Goal: Task Accomplishment & Management: Use online tool/utility

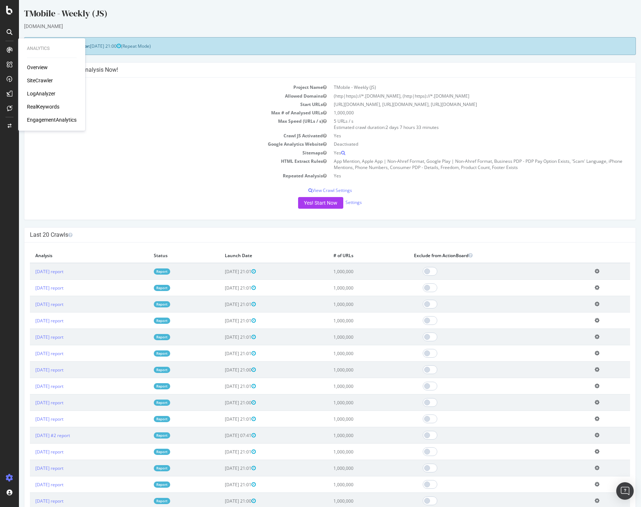
click at [44, 79] on div "SiteCrawler" at bounding box center [40, 80] width 26 height 7
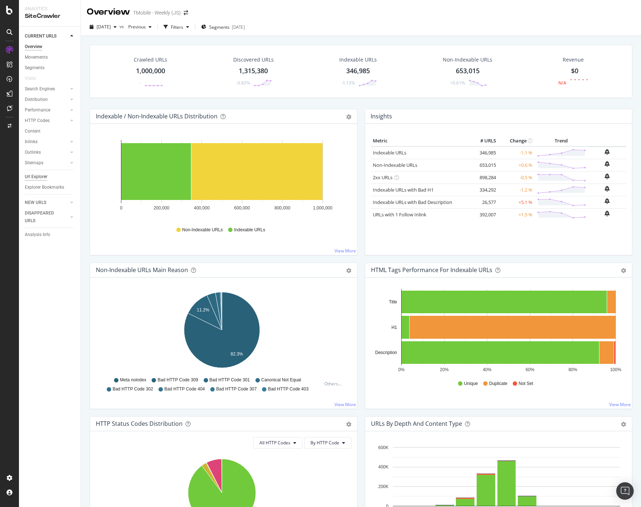
click at [43, 177] on div "Url Explorer" at bounding box center [36, 177] width 23 height 8
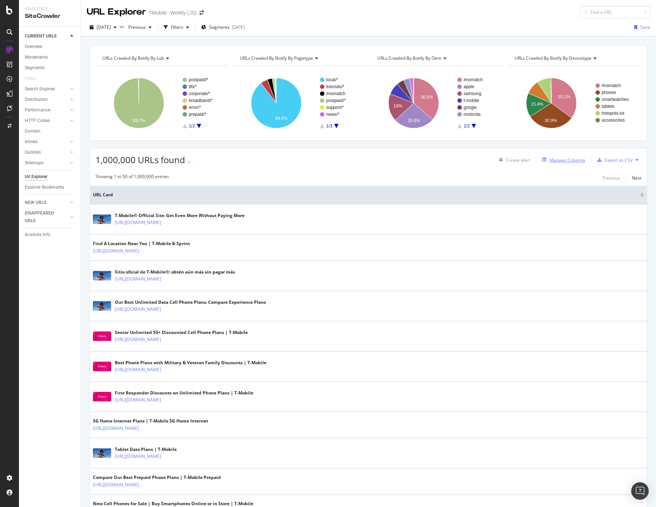
click at [575, 161] on div "Manage Columns" at bounding box center [567, 160] width 36 height 6
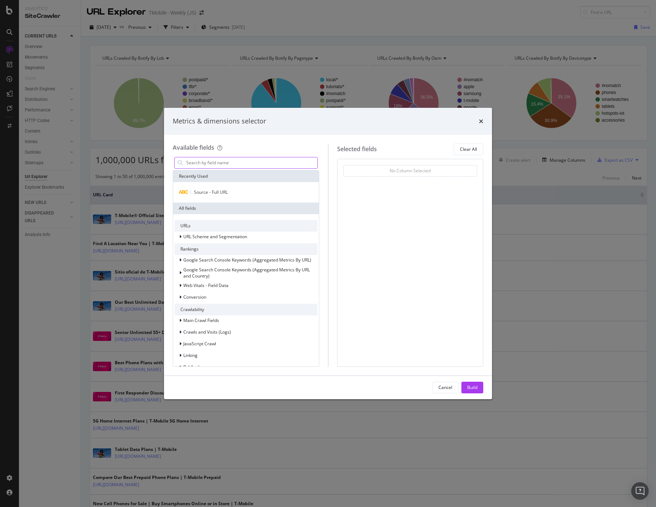
click at [214, 160] on input "modal" at bounding box center [251, 162] width 132 height 11
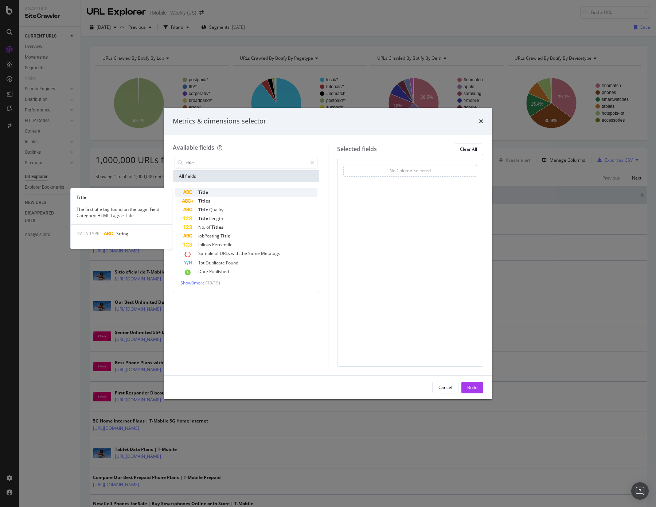
click at [211, 191] on div "Title" at bounding box center [250, 192] width 134 height 9
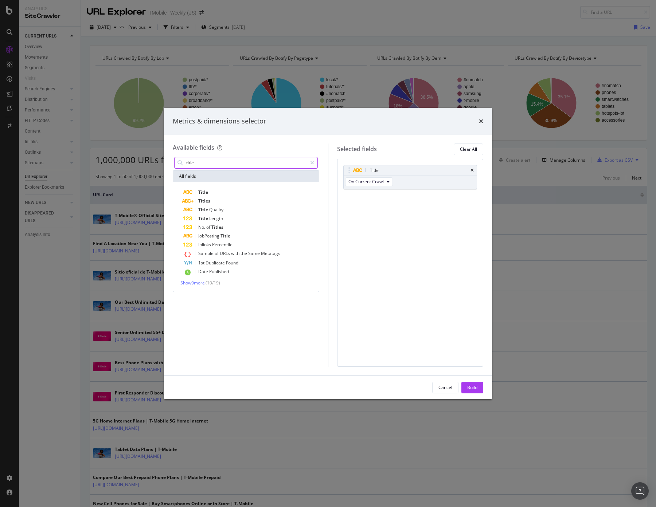
click at [248, 162] on input "title" at bounding box center [245, 162] width 121 height 11
type input "open"
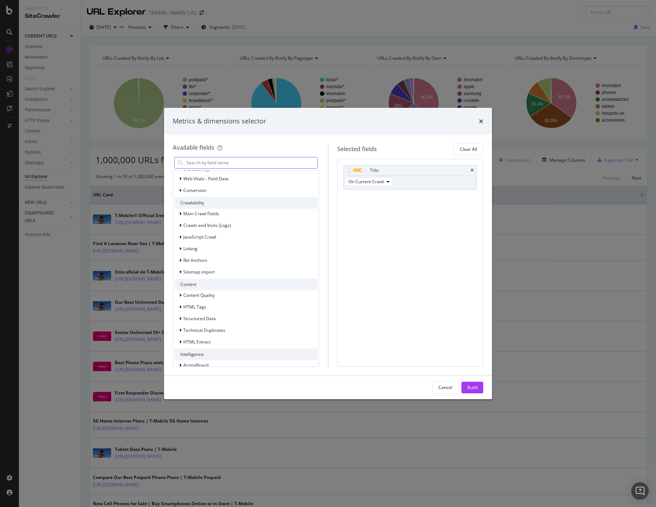
scroll to position [117, 0]
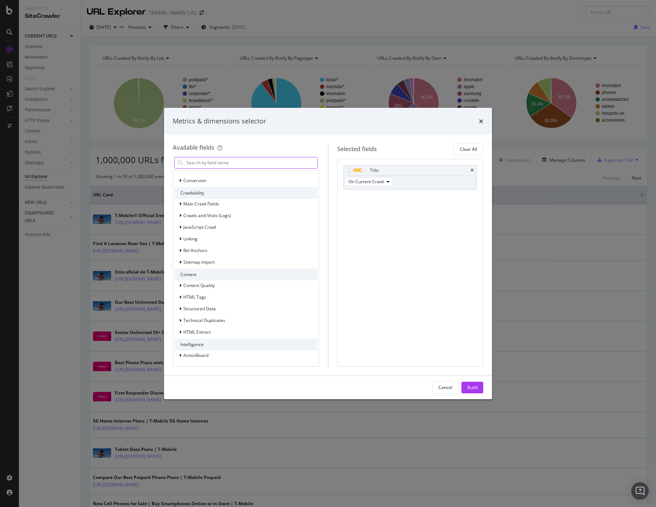
click at [240, 165] on input "modal" at bounding box center [251, 162] width 132 height 11
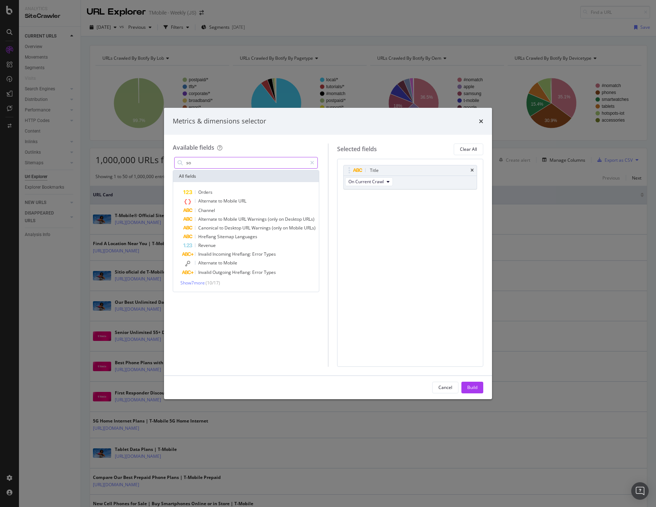
type input "s"
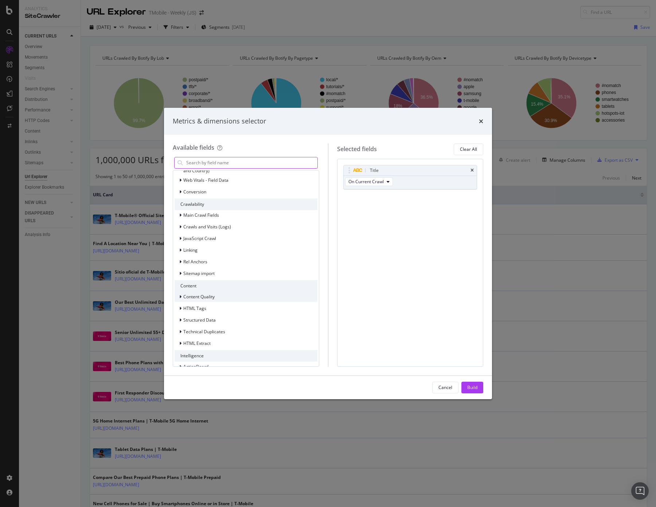
scroll to position [117, 0]
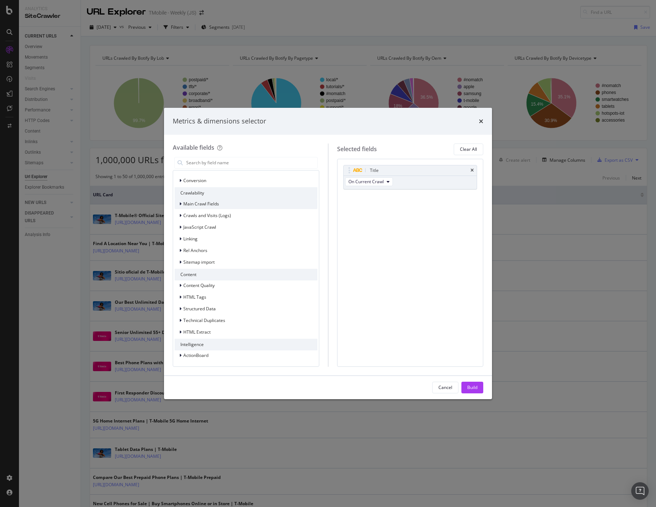
click at [181, 204] on div "modal" at bounding box center [181, 203] width 4 height 7
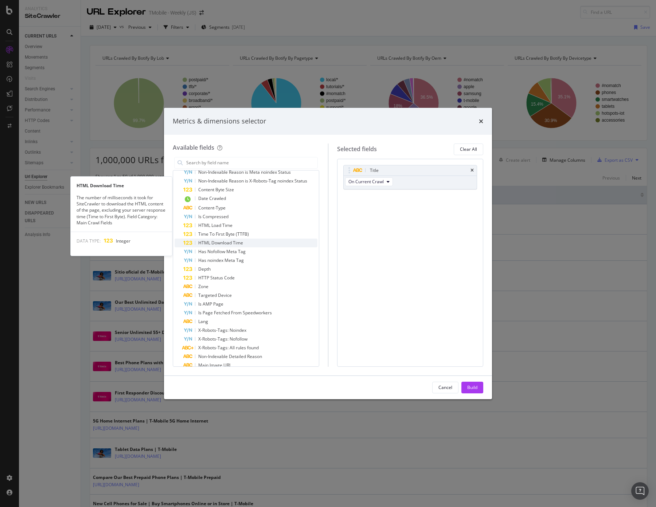
scroll to position [287, 0]
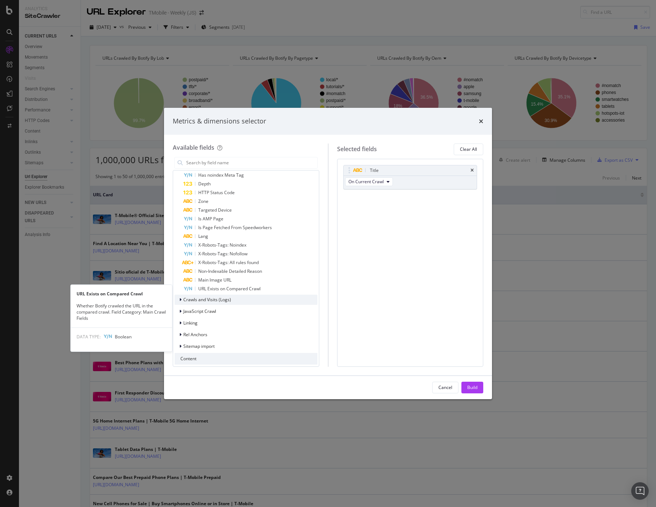
click at [181, 298] on icon "modal" at bounding box center [180, 300] width 2 height 4
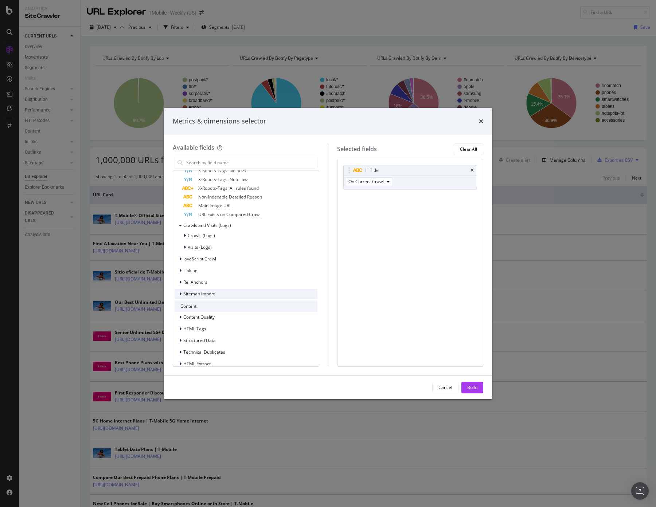
scroll to position [372, 0]
click at [185, 260] on span "Linking" at bounding box center [190, 260] width 14 height 6
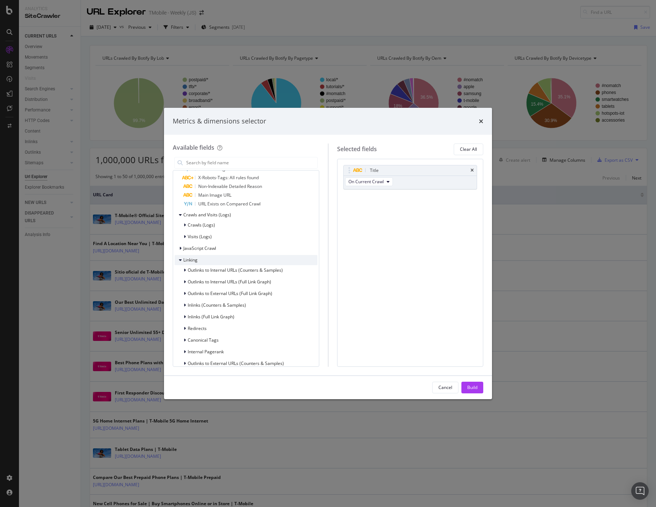
click at [192, 259] on span "Linking" at bounding box center [190, 260] width 14 height 6
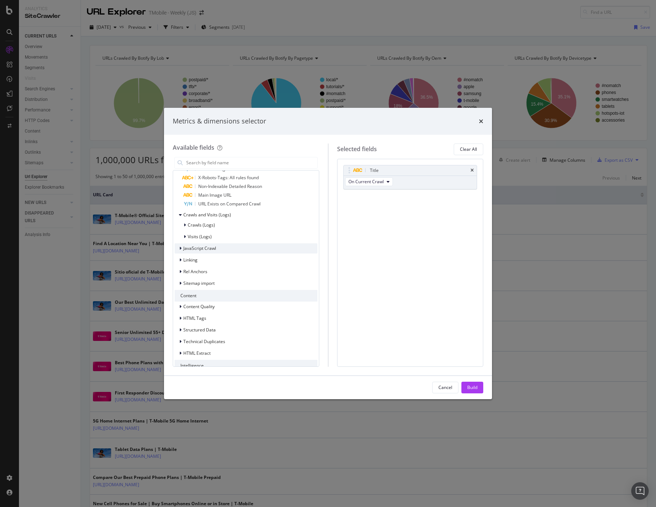
click at [192, 250] on span "JavaScript Crawl" at bounding box center [199, 248] width 33 height 6
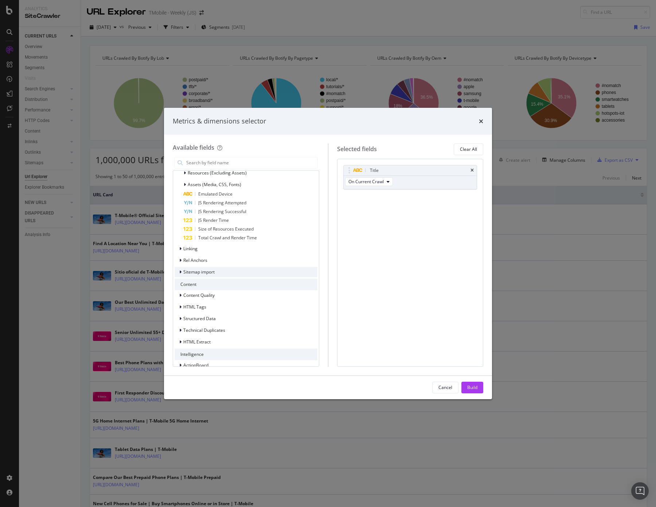
scroll to position [490, 0]
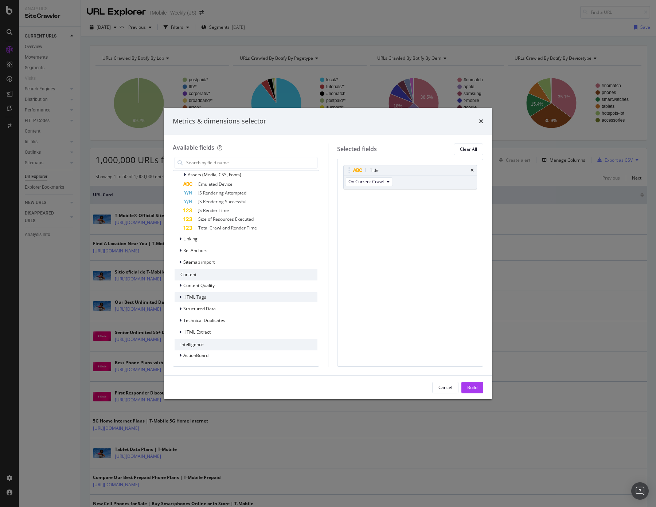
click at [181, 297] on icon "modal" at bounding box center [180, 297] width 2 height 4
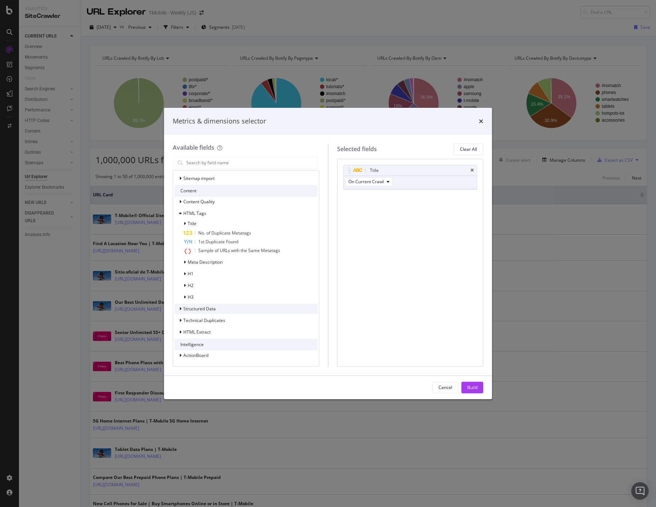
click at [180, 306] on div "modal" at bounding box center [181, 308] width 4 height 7
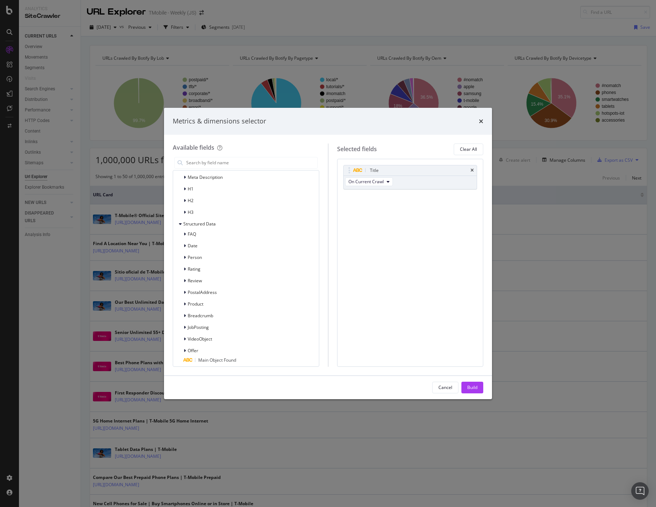
scroll to position [718, 0]
click at [194, 319] on span "Technical Duplicates" at bounding box center [204, 320] width 42 height 6
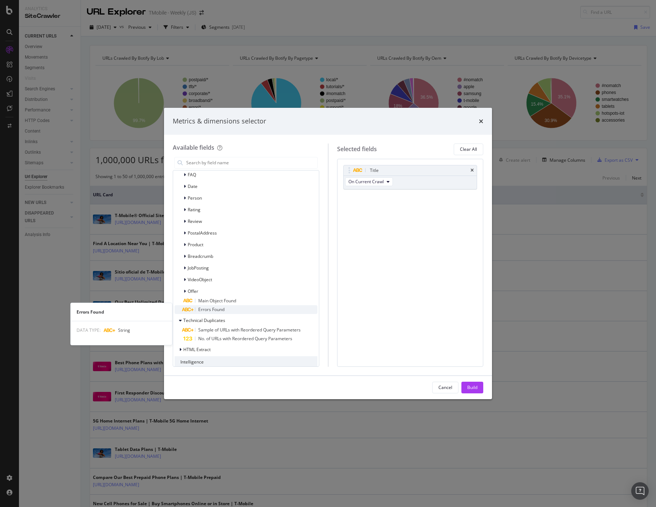
scroll to position [736, 0]
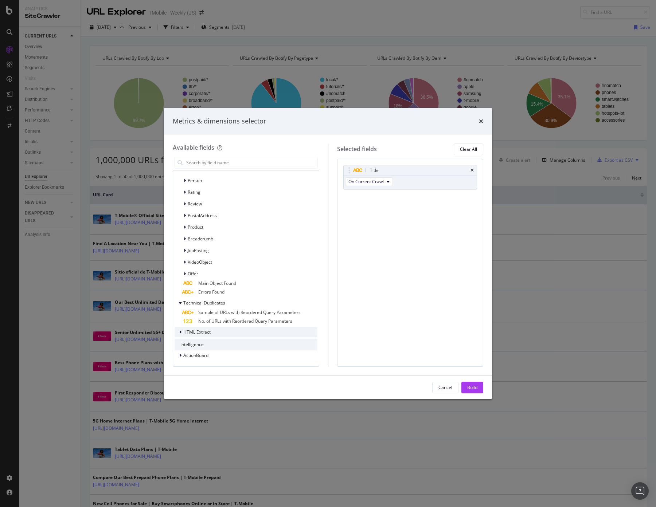
click at [196, 330] on span "HTML Extract" at bounding box center [196, 332] width 27 height 6
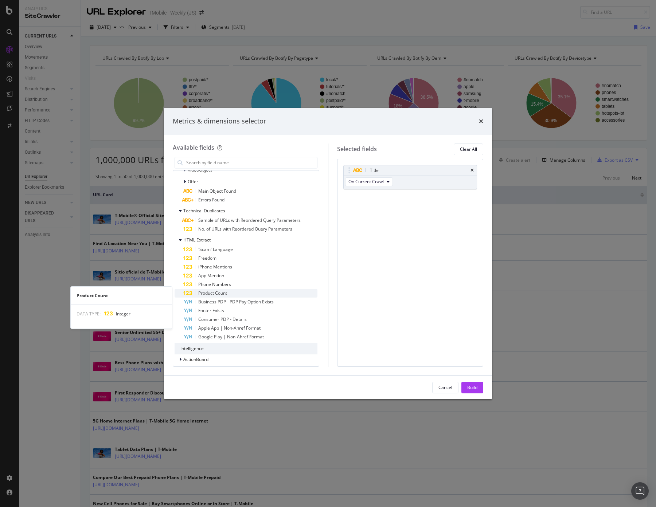
scroll to position [832, 0]
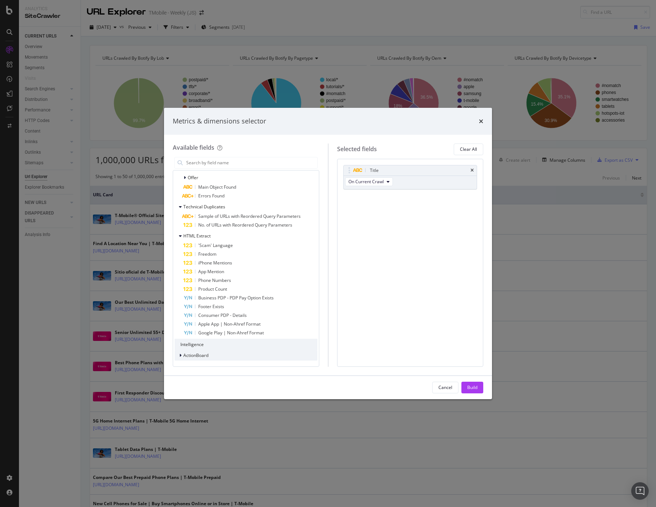
click at [199, 354] on span "ActionBoard" at bounding box center [195, 355] width 25 height 6
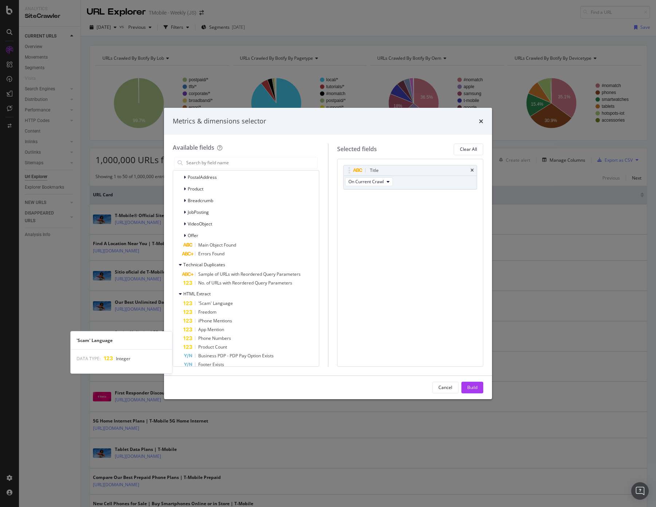
scroll to position [519, 0]
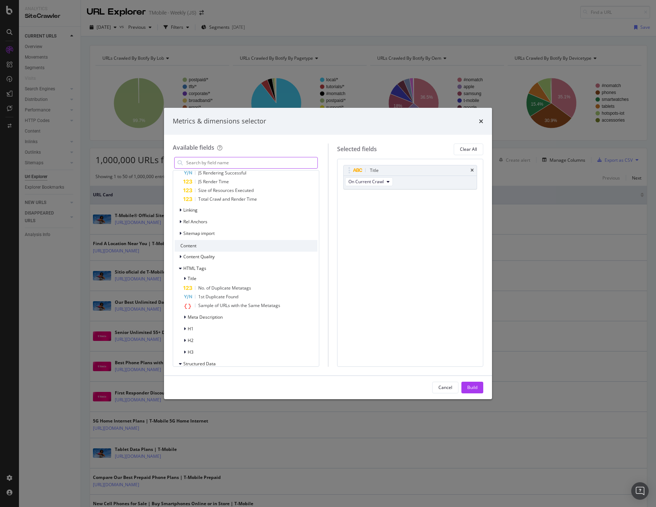
click at [293, 157] on input "modal" at bounding box center [251, 162] width 132 height 11
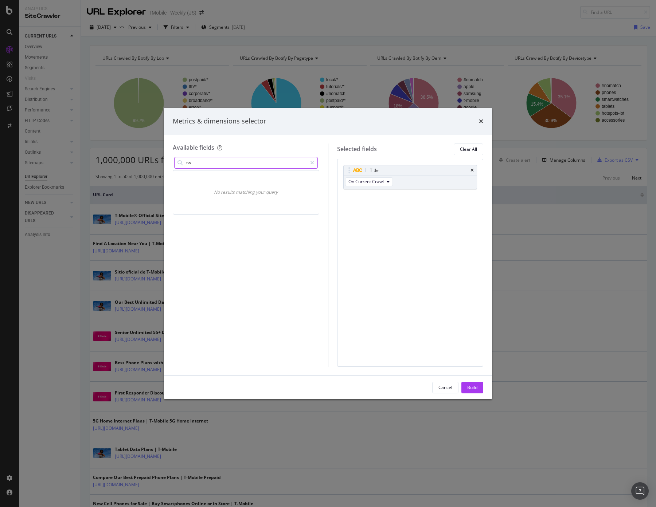
type input "t"
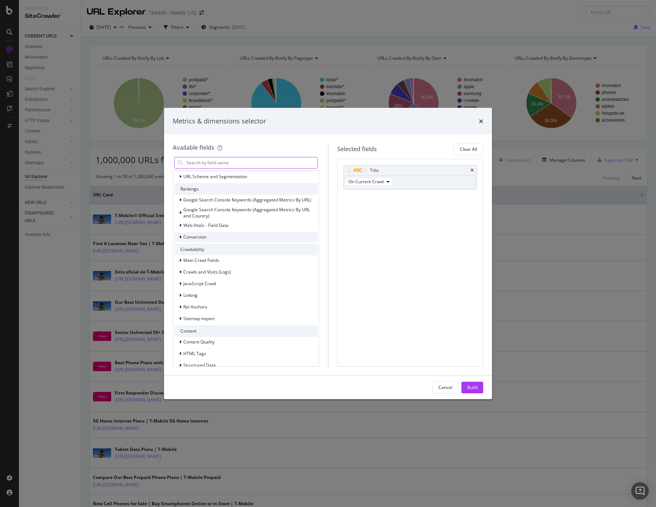
scroll to position [85, 0]
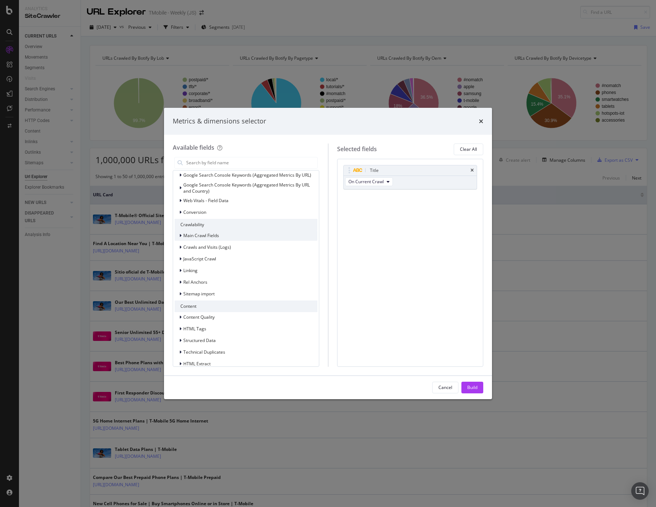
click at [194, 237] on span "Main Crawl Fields" at bounding box center [201, 235] width 36 height 6
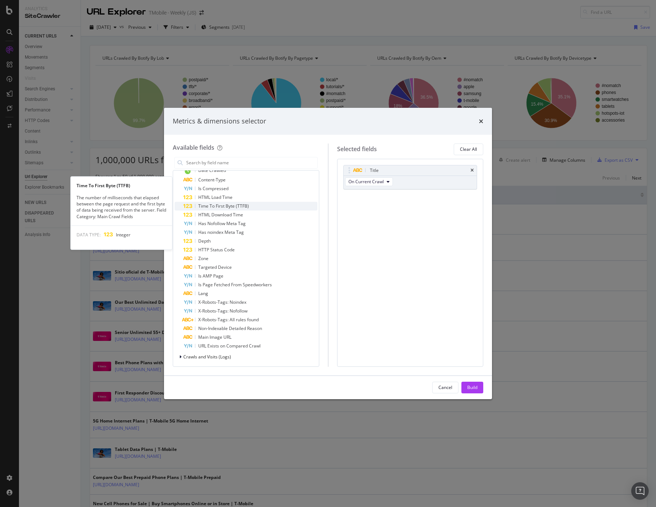
scroll to position [255, 0]
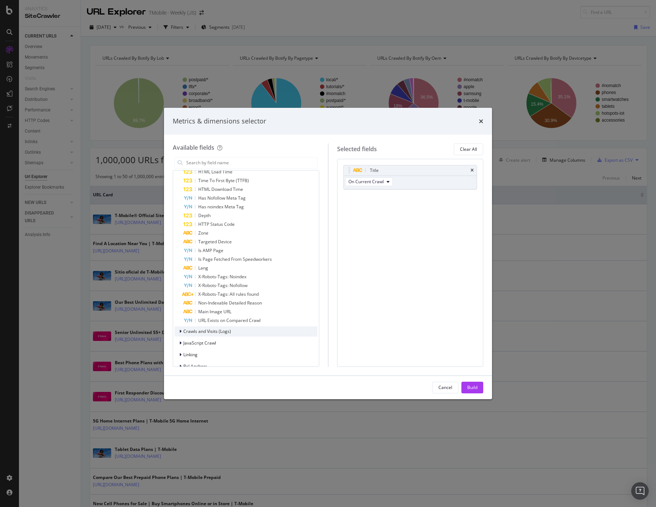
click at [214, 330] on span "Crawls and Visits (Logs)" at bounding box center [207, 331] width 48 height 6
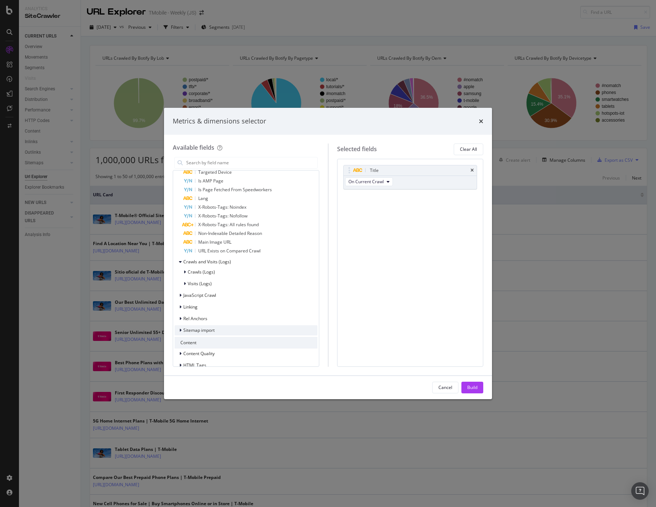
scroll to position [340, 0]
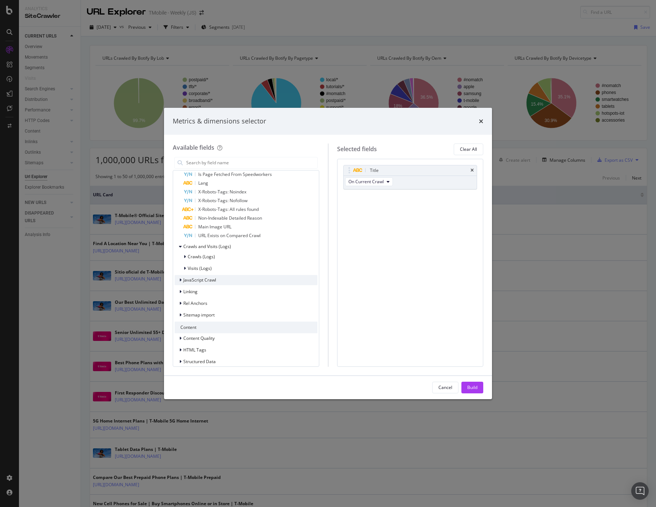
click at [211, 281] on span "JavaScript Crawl" at bounding box center [199, 280] width 33 height 6
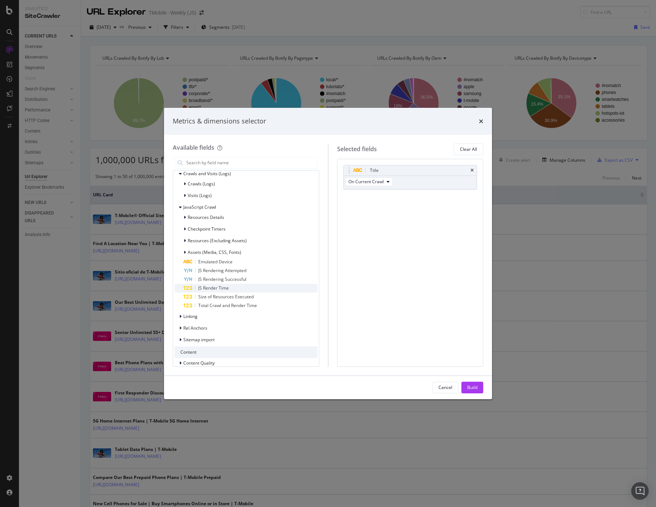
scroll to position [425, 0]
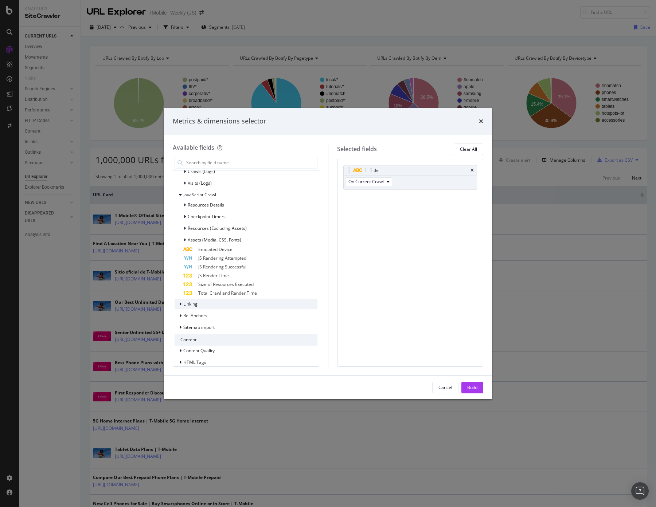
click at [216, 306] on div "Linking" at bounding box center [245, 304] width 143 height 10
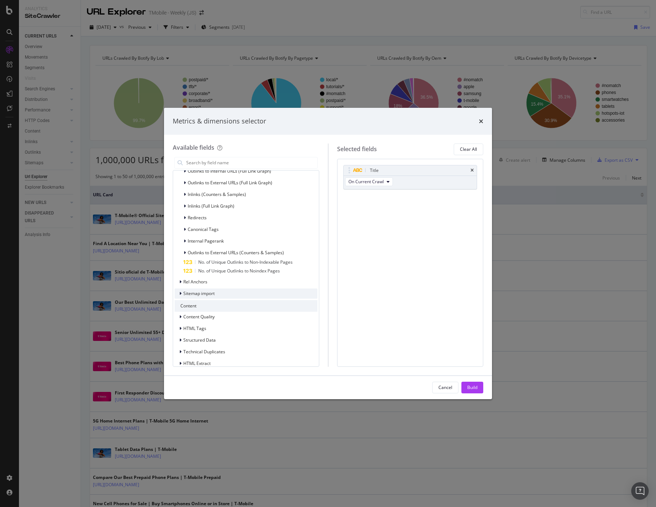
scroll to position [595, 0]
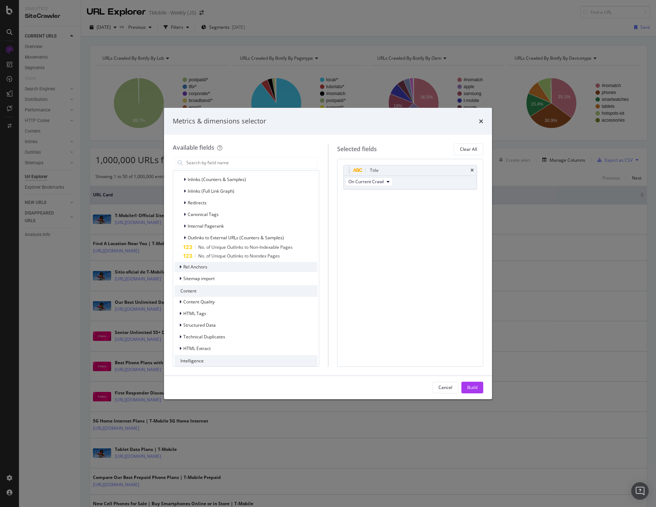
click at [224, 271] on div "Rel Anchors" at bounding box center [245, 267] width 143 height 10
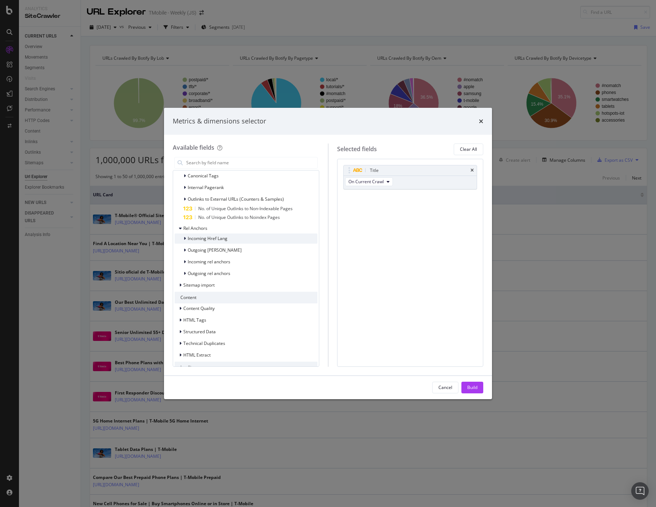
scroll to position [656, 0]
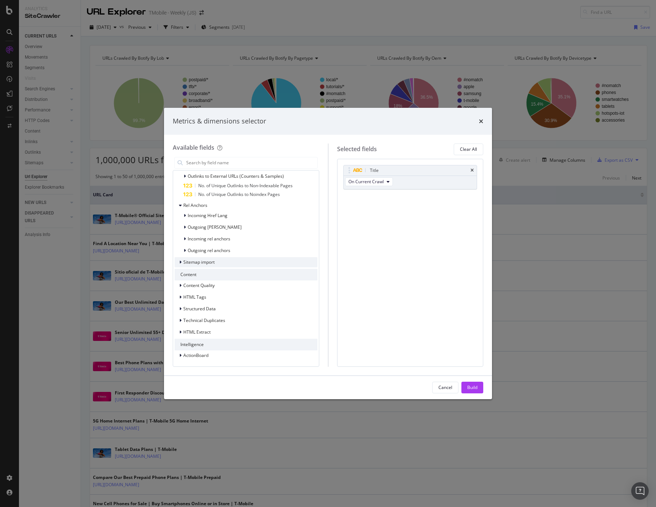
click at [216, 264] on div "Sitemap import" at bounding box center [245, 262] width 143 height 10
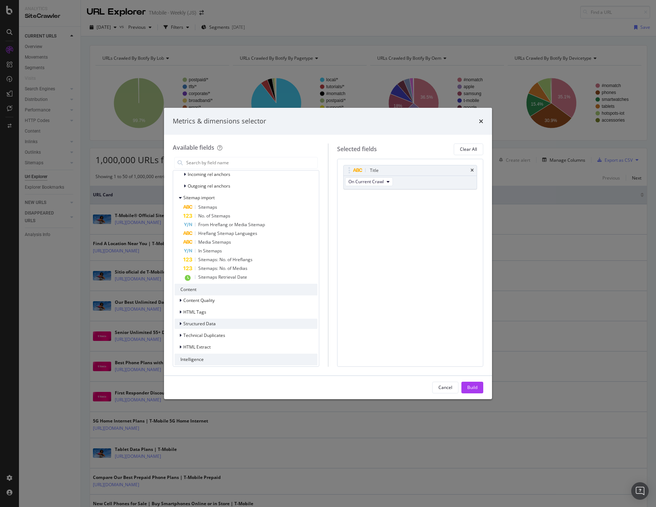
scroll to position [736, 0]
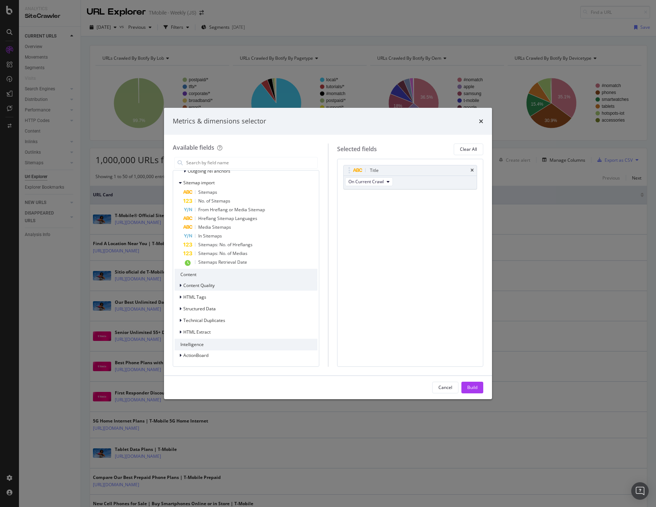
click at [211, 287] on span "Content Quality" at bounding box center [198, 285] width 31 height 6
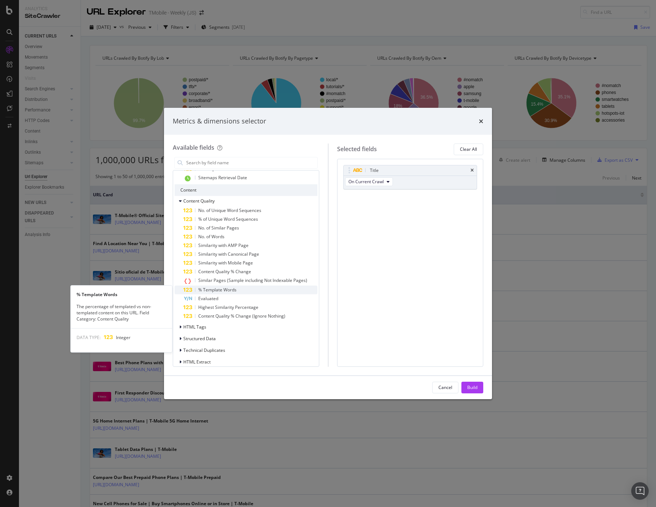
scroll to position [821, 0]
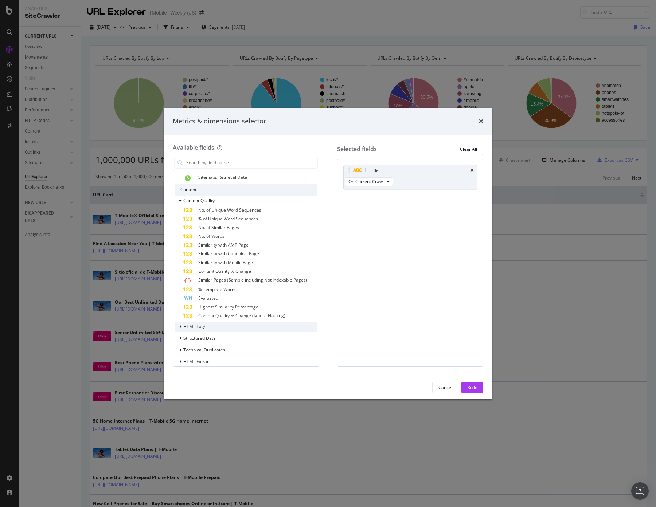
click at [219, 327] on div "HTML Tags" at bounding box center [245, 327] width 143 height 10
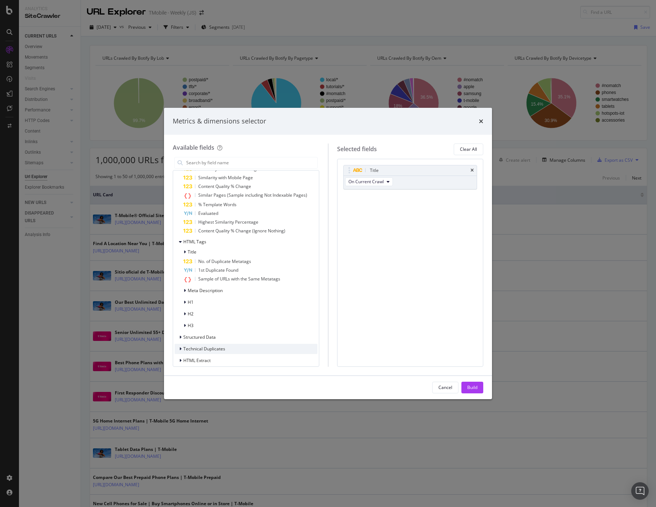
scroll to position [934, 0]
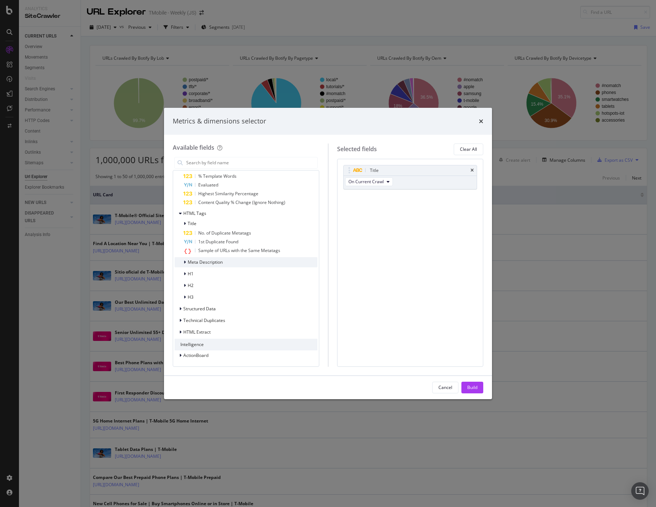
click at [214, 262] on span "Meta Description" at bounding box center [205, 262] width 35 height 6
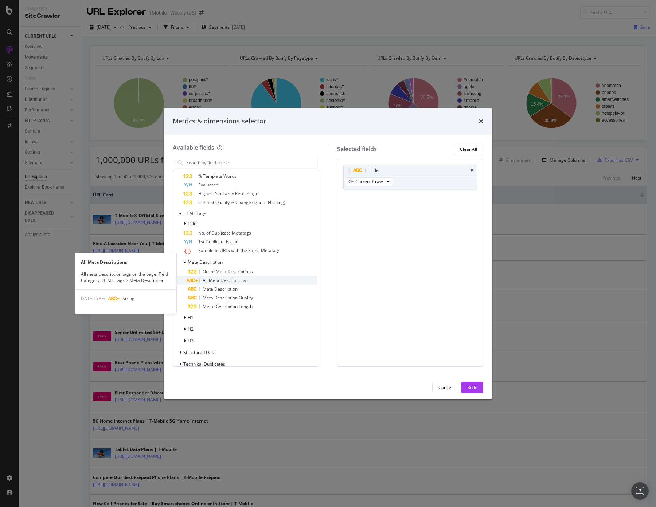
scroll to position [978, 0]
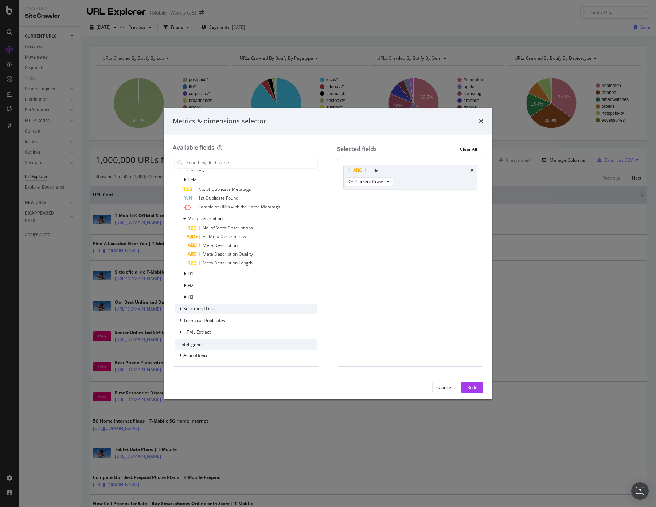
click at [222, 310] on div "Structured Data" at bounding box center [245, 309] width 143 height 10
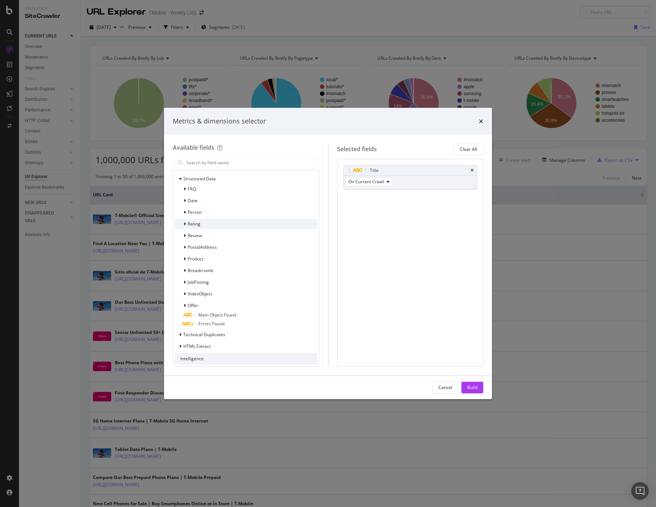
scroll to position [1122, 0]
click at [481, 118] on icon "times" at bounding box center [481, 121] width 4 height 6
